Goal: Information Seeking & Learning: Learn about a topic

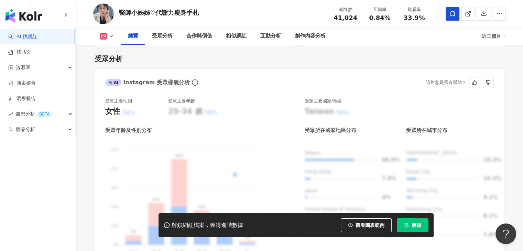
scroll to position [389, 0]
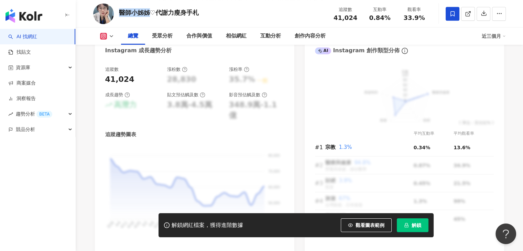
drag, startPoint x: 118, startPoint y: 11, endPoint x: 148, endPoint y: 12, distance: 29.9
click at [150, 11] on div "醫師小姊姊♡代謝力瘦身手札 追蹤數 41,024 互動率 0.84% 觀看率 33.9%" at bounding box center [299, 13] width 440 height 27
copy div "醫師小姊姊"
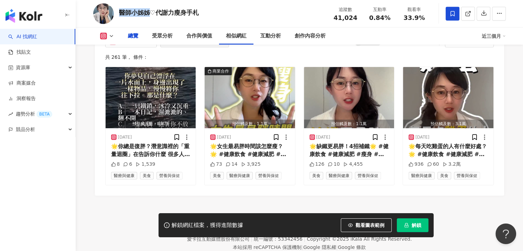
scroll to position [166, 0]
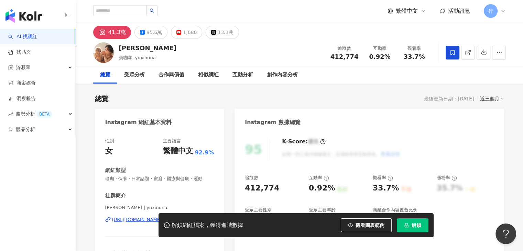
scroll to position [103, 0]
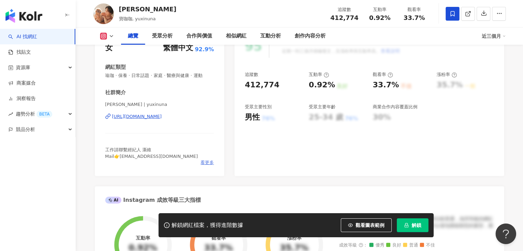
click at [206, 160] on span "看更多" at bounding box center [206, 162] width 13 height 6
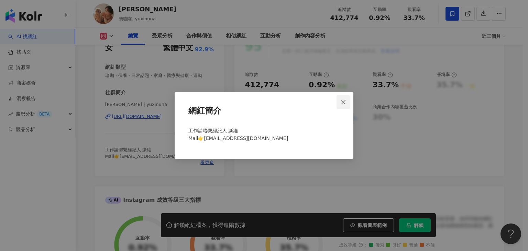
click at [342, 105] on button "Close" at bounding box center [344, 102] width 14 height 14
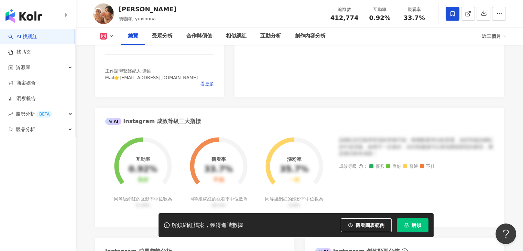
scroll to position [172, 0]
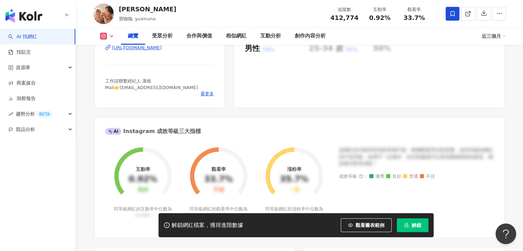
drag, startPoint x: 183, startPoint y: 90, endPoint x: 140, endPoint y: 90, distance: 42.6
click at [140, 91] on div "看更多" at bounding box center [159, 94] width 109 height 6
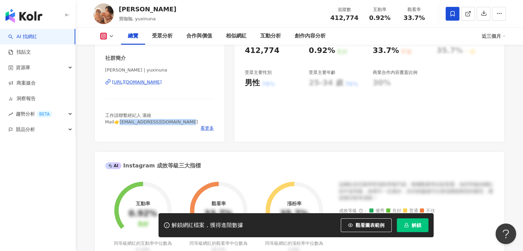
drag, startPoint x: 180, startPoint y: 122, endPoint x: 121, endPoint y: 124, distance: 59.5
click at [120, 124] on span "工作請聯繫經紀人 澌維 Mail👉jennifernicer0932@gmail.com" at bounding box center [151, 118] width 93 height 11
copy span "ennifernicer0932@gmail.com"
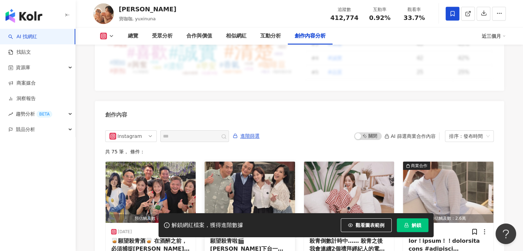
scroll to position [2131, 0]
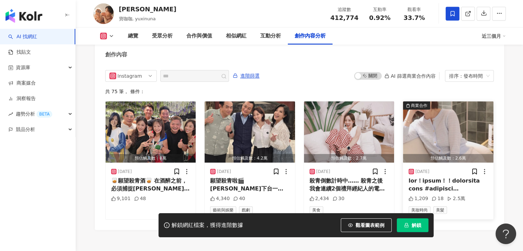
click at [459, 123] on img "button" at bounding box center [448, 131] width 90 height 61
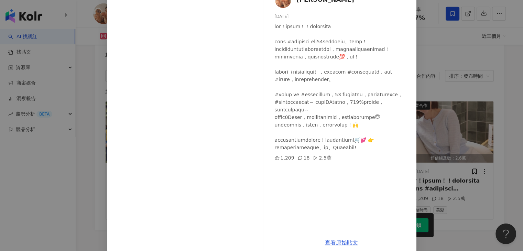
scroll to position [58, 0]
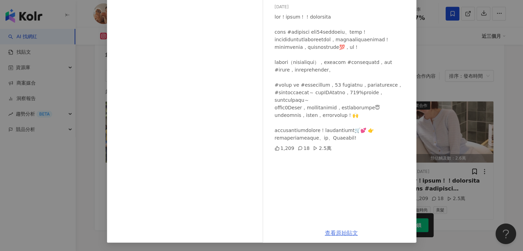
click at [342, 234] on link "查看原始貼文" at bounding box center [341, 233] width 33 height 7
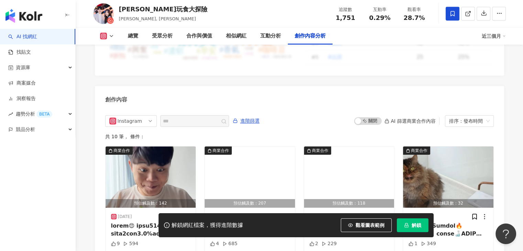
scroll to position [2131, 0]
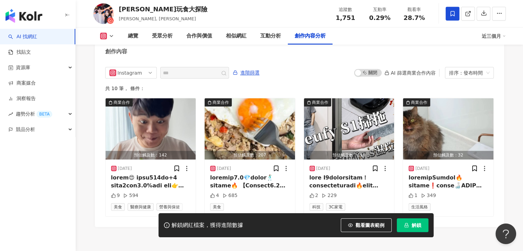
click at [112, 34] on icon at bounding box center [111, 35] width 5 height 5
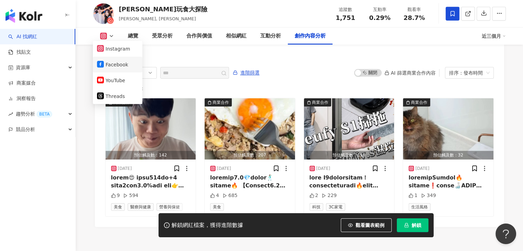
click at [111, 66] on button "Facebook" at bounding box center [117, 65] width 41 height 10
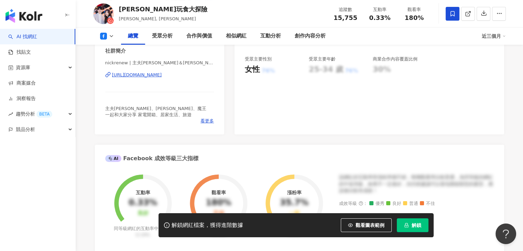
scroll to position [150, 0]
click at [209, 119] on span "看更多" at bounding box center [206, 122] width 13 height 6
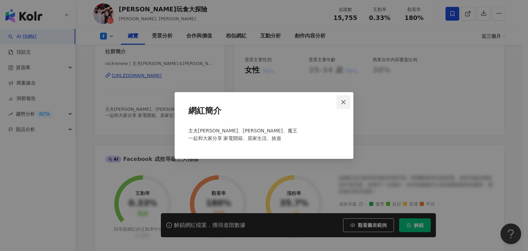
click at [349, 100] on span "Close" at bounding box center [344, 101] width 14 height 5
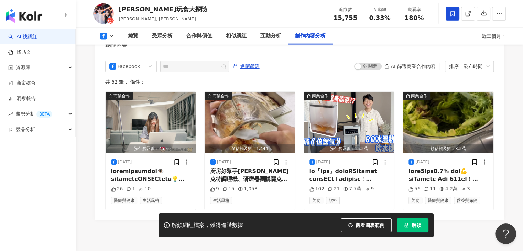
scroll to position [1873, 0]
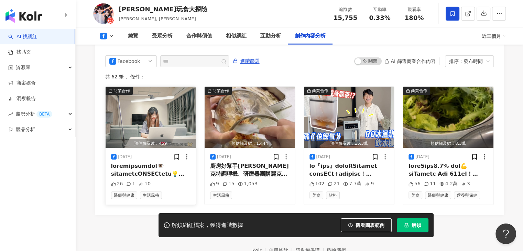
click at [173, 90] on img "button" at bounding box center [151, 117] width 90 height 61
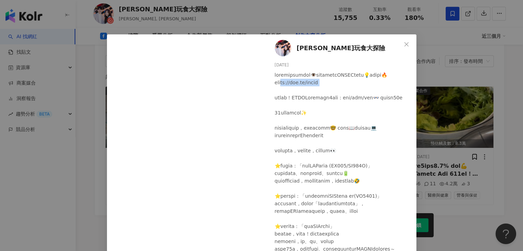
drag, startPoint x: 370, startPoint y: 82, endPoint x: 329, endPoint y: 85, distance: 41.3
click at [329, 85] on div at bounding box center [343, 173] width 136 height 204
click at [337, 90] on div at bounding box center [343, 173] width 136 height 204
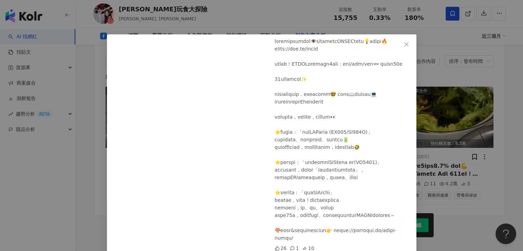
scroll to position [71, 0]
click at [420, 68] on div "尼克玩食大探險 2025/8/28 26 1 10 查看原始貼文" at bounding box center [261, 125] width 523 height 251
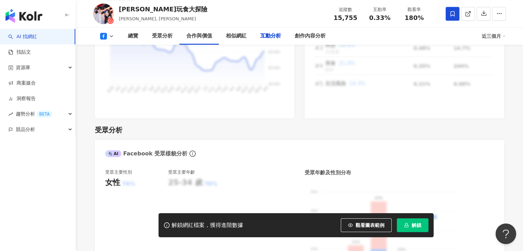
scroll to position [1900, 0]
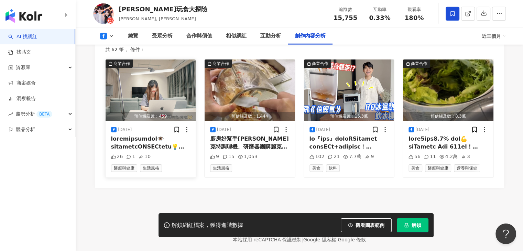
click at [179, 64] on img "button" at bounding box center [151, 89] width 90 height 61
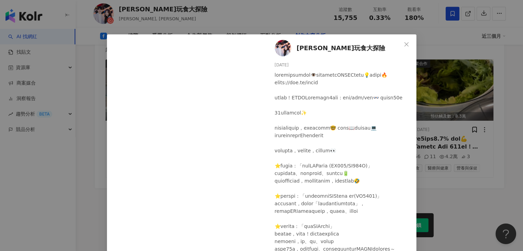
click at [249, 20] on div "尼克玩食大探險 2025/8/28 26 1 10 查看原始貼文" at bounding box center [261, 125] width 523 height 251
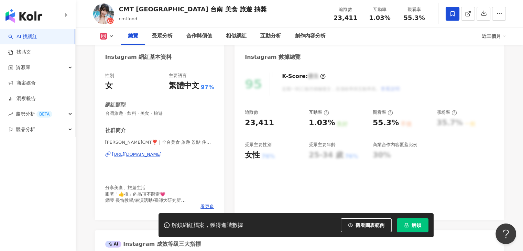
scroll to position [137, 0]
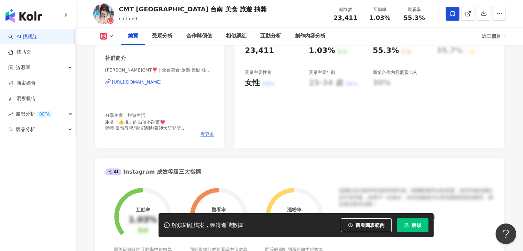
click at [207, 134] on span "看更多" at bounding box center [206, 134] width 13 height 6
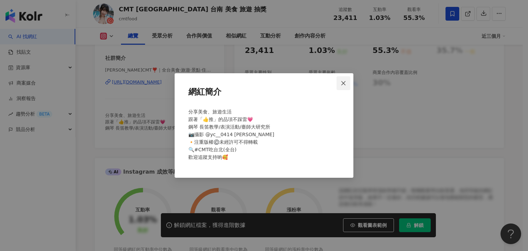
click at [344, 88] on button "Close" at bounding box center [344, 83] width 14 height 14
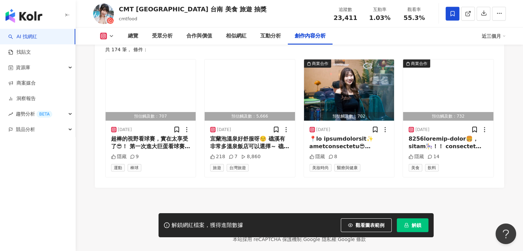
scroll to position [2124, 0]
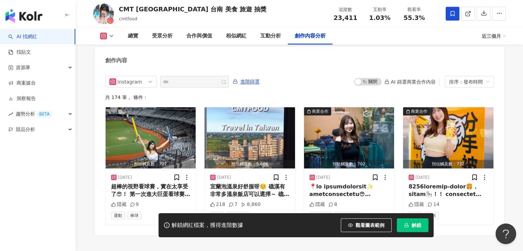
click at [112, 35] on icon at bounding box center [111, 35] width 5 height 5
click at [164, 118] on img "button" at bounding box center [151, 137] width 90 height 61
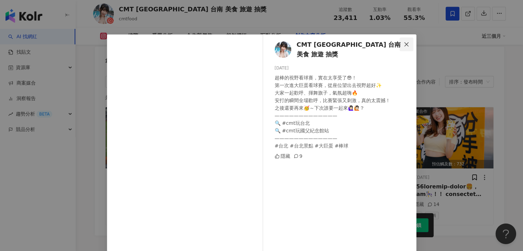
click at [405, 46] on icon "close" at bounding box center [406, 44] width 5 height 5
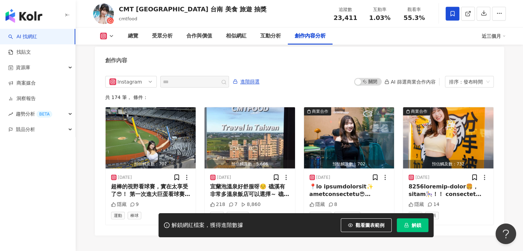
click at [111, 32] on div "總覽 受眾分析 合作與價值 相似網紅 互動分析 創作內容分析 近三個月" at bounding box center [299, 35] width 412 height 17
click at [110, 37] on icon at bounding box center [111, 35] width 5 height 5
click at [112, 64] on button "Facebook" at bounding box center [117, 65] width 41 height 10
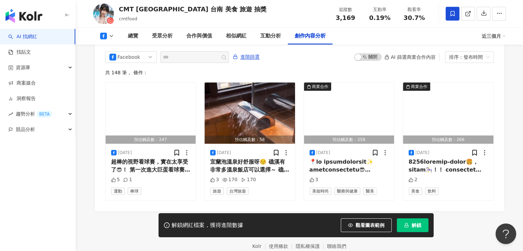
scroll to position [1852, 0]
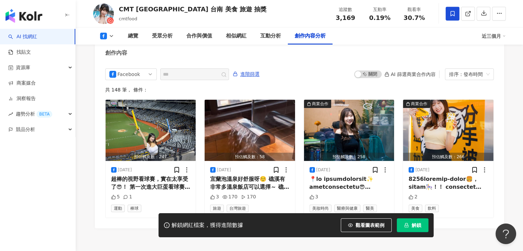
click at [110, 37] on icon at bounding box center [111, 35] width 5 height 5
click at [110, 52] on button "Instagram" at bounding box center [117, 49] width 41 height 10
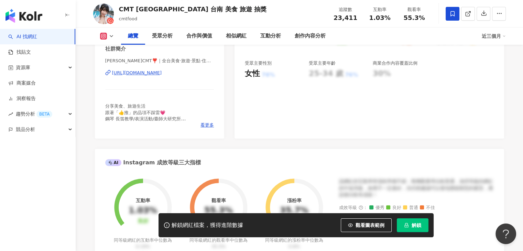
scroll to position [143, 0]
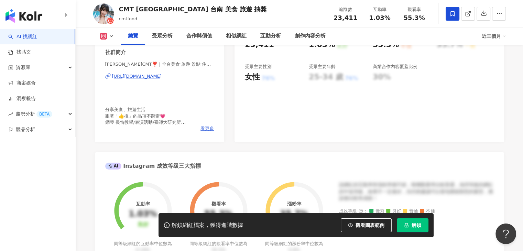
click at [209, 126] on span "看更多" at bounding box center [206, 128] width 13 height 6
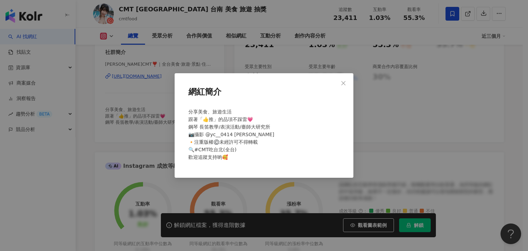
click at [522, 29] on div "網紅簡介 分享美食、旅遊生活 跟著「👍推」的品項不踩雷💗 鋼琴 長笛教學/表演活動/臺師大研究所 📷攝影 @yc__0414 [PERSON_NAME] 🔸注…" at bounding box center [264, 125] width 528 height 251
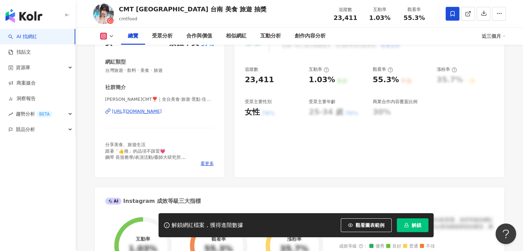
scroll to position [75, 0]
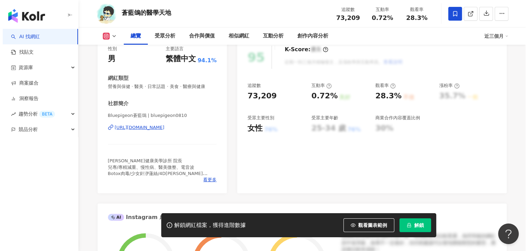
scroll to position [103, 0]
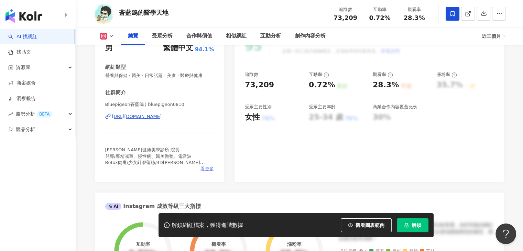
click at [209, 168] on span "看更多" at bounding box center [206, 169] width 13 height 6
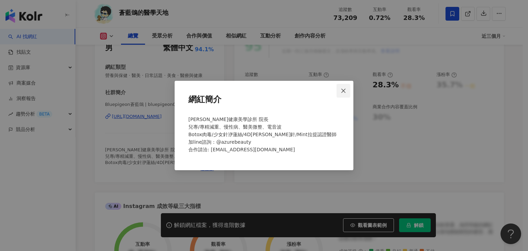
click at [346, 96] on button "Close" at bounding box center [344, 91] width 14 height 14
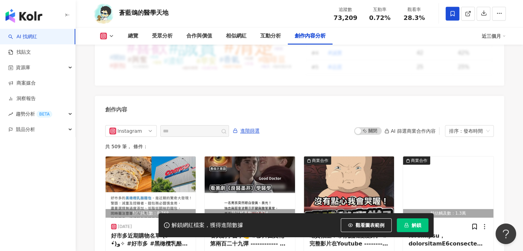
scroll to position [2165, 0]
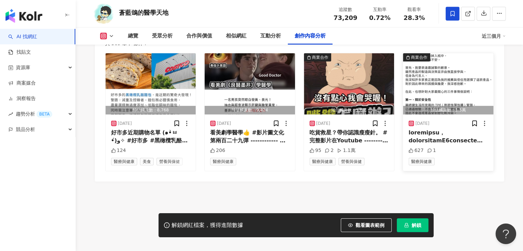
click at [442, 79] on img "button" at bounding box center [448, 83] width 90 height 61
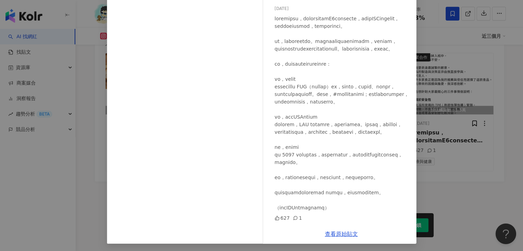
scroll to position [57, 0]
click at [444, 122] on div "蒼藍鴿的醫學天地 2025/8/31 627 1 查看原始貼文" at bounding box center [261, 125] width 523 height 251
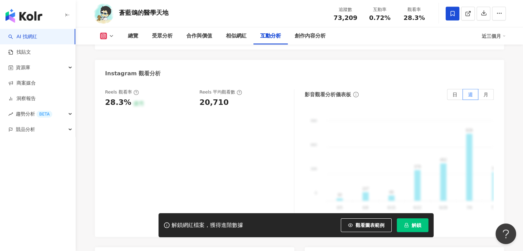
scroll to position [1512, 0]
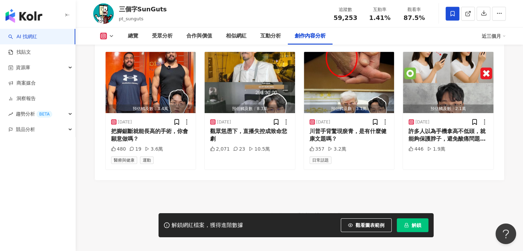
scroll to position [2126, 0]
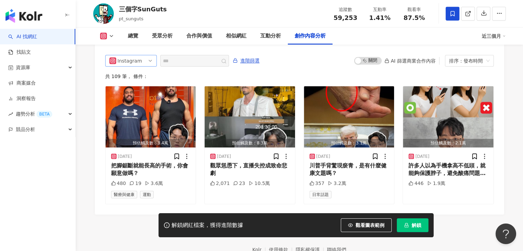
click at [148, 58] on span "Instagram" at bounding box center [130, 60] width 43 height 11
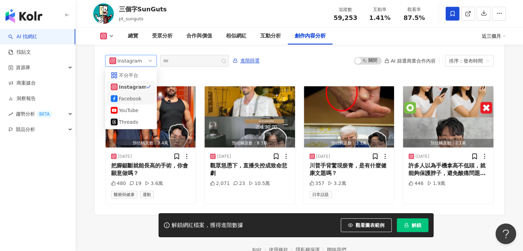
click at [137, 95] on div "Facebook" at bounding box center [130, 99] width 22 height 8
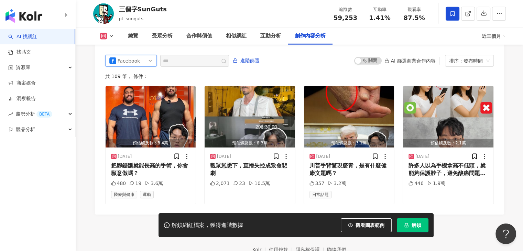
scroll to position [2102, 0]
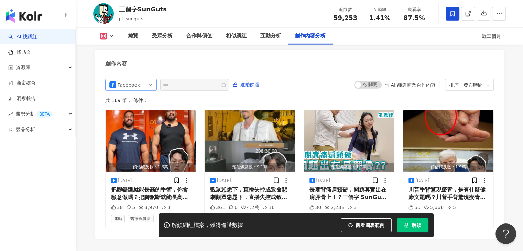
click at [145, 79] on span "Facebook" at bounding box center [130, 84] width 43 height 11
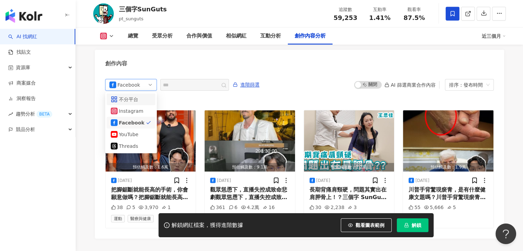
click at [136, 96] on div "不分平台" at bounding box center [130, 100] width 22 height 8
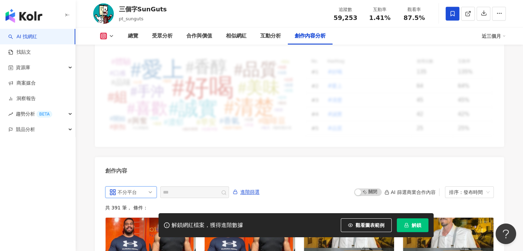
scroll to position [1930, 0]
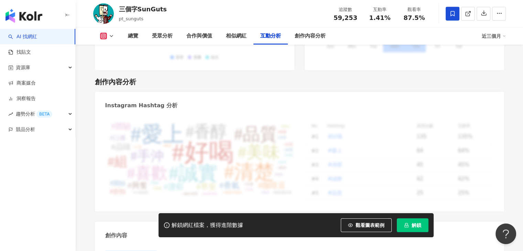
click at [44, 20] on div "button" at bounding box center [38, 14] width 76 height 29
click at [36, 19] on img "button" at bounding box center [23, 16] width 37 height 14
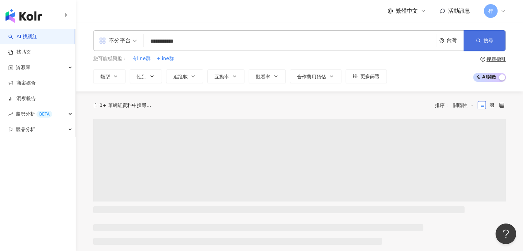
type input "**********"
click at [469, 46] on button "搜尋" at bounding box center [484, 40] width 42 height 21
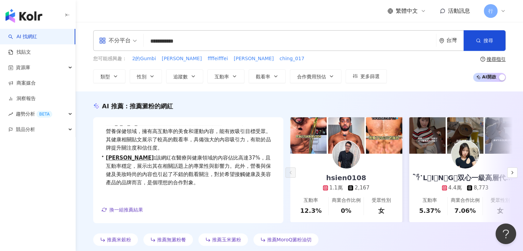
click at [173, 42] on input "**********" at bounding box center [289, 41] width 287 height 13
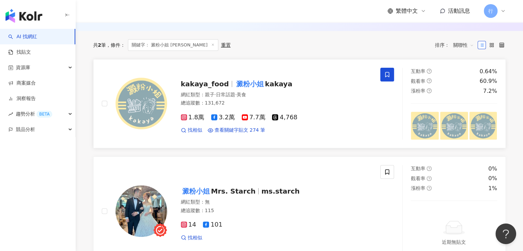
scroll to position [241, 0]
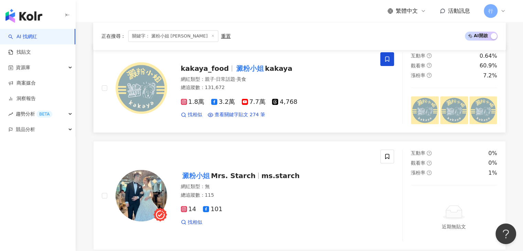
type input "**********"
click at [209, 66] on span "kakaya_food" at bounding box center [205, 68] width 48 height 8
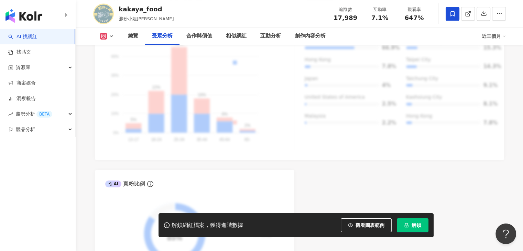
scroll to position [535, 0]
